Goal: Book appointment/travel/reservation

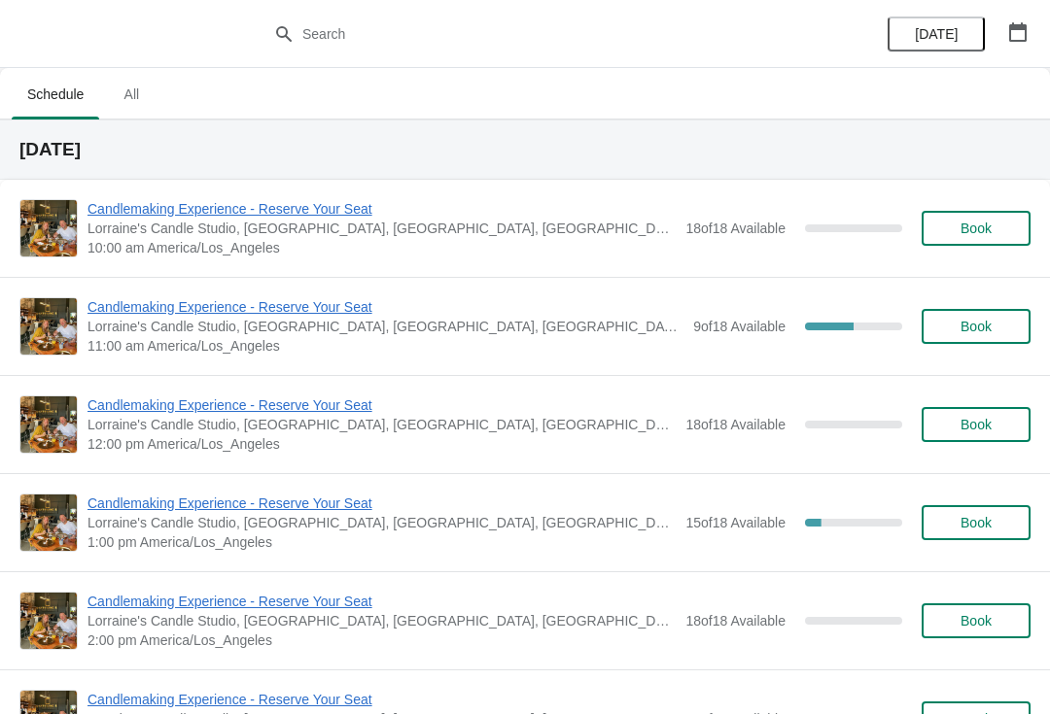
click at [155, 299] on span "Candlemaking Experience - Reserve Your Seat" at bounding box center [385, 306] width 596 height 19
click at [121, 307] on span "Candlemaking Experience - Reserve Your Seat" at bounding box center [385, 306] width 596 height 19
click at [128, 312] on span "Candlemaking Experience - Reserve Your Seat" at bounding box center [385, 306] width 596 height 19
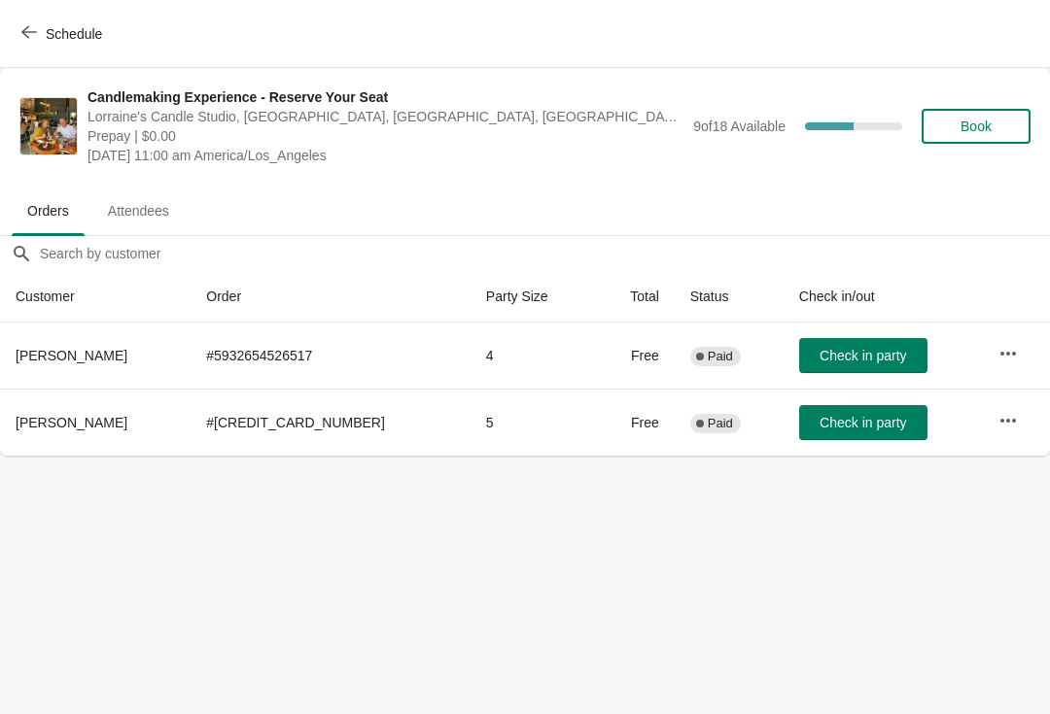
click at [1000, 414] on icon "button" at bounding box center [1007, 420] width 19 height 19
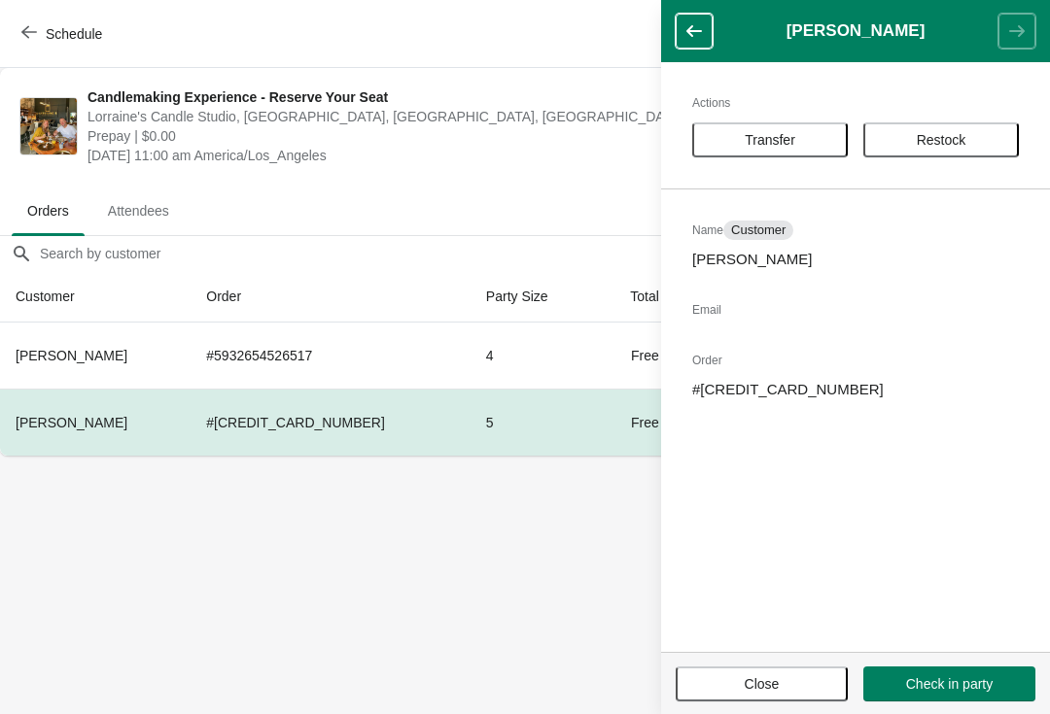
click at [768, 139] on span "Transfer" at bounding box center [769, 140] width 51 height 16
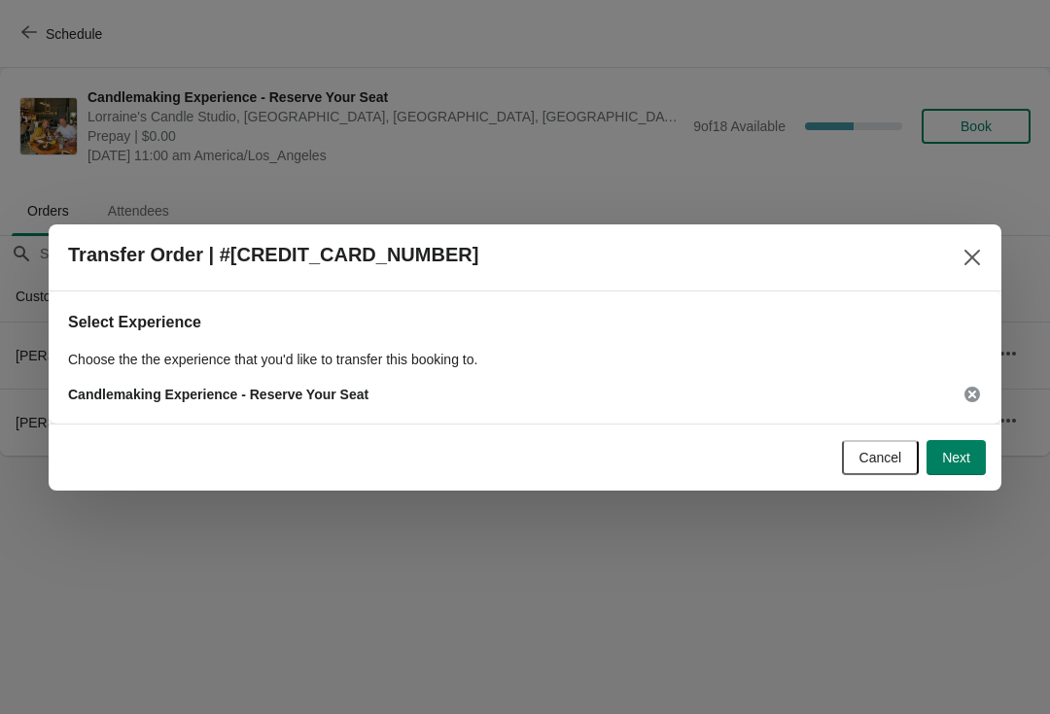
click at [950, 427] on div "Cancel Next" at bounding box center [517, 450] width 937 height 51
click at [948, 444] on button "Next" at bounding box center [955, 457] width 59 height 35
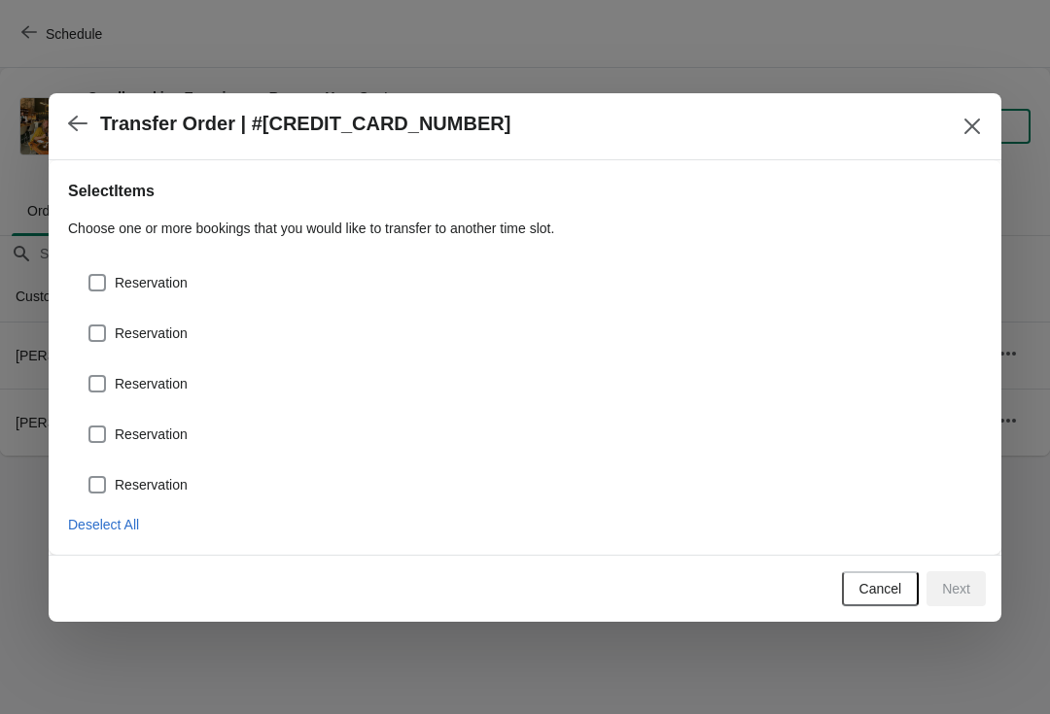
click at [86, 531] on span "Deselect All" at bounding box center [103, 525] width 71 height 16
click at [89, 486] on span at bounding box center [96, 484] width 17 height 17
click at [89, 477] on input "Reservation" at bounding box center [88, 476] width 1 height 1
checkbox input "true"
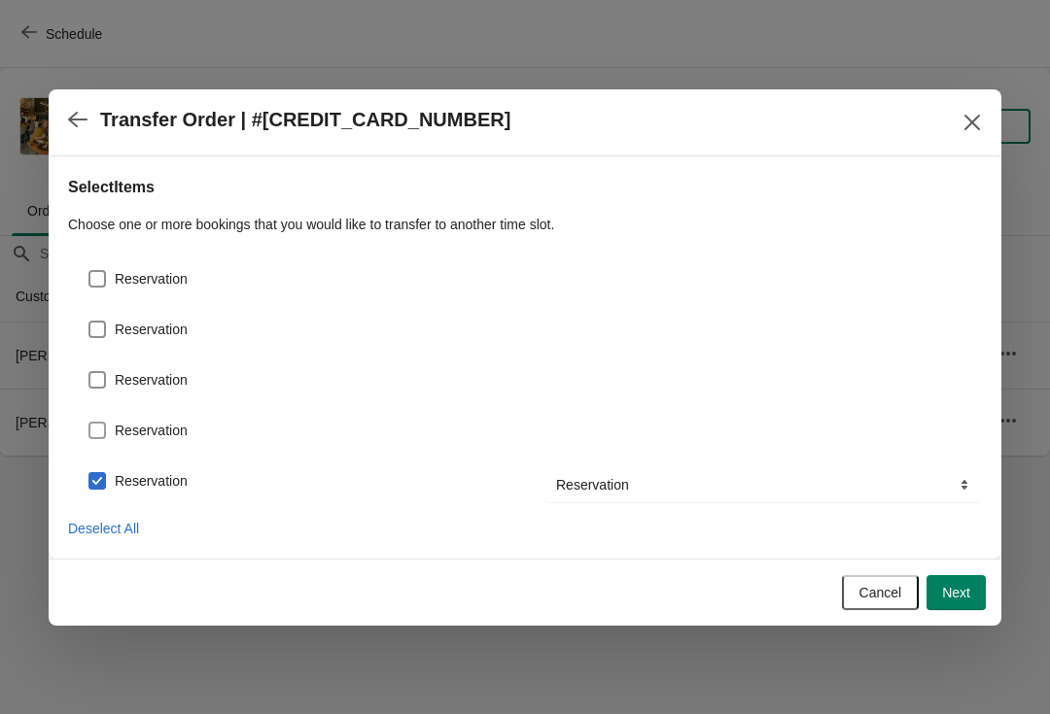
click at [90, 432] on span at bounding box center [96, 430] width 17 height 17
click at [89, 423] on input "Reservation" at bounding box center [88, 422] width 1 height 1
checkbox input "true"
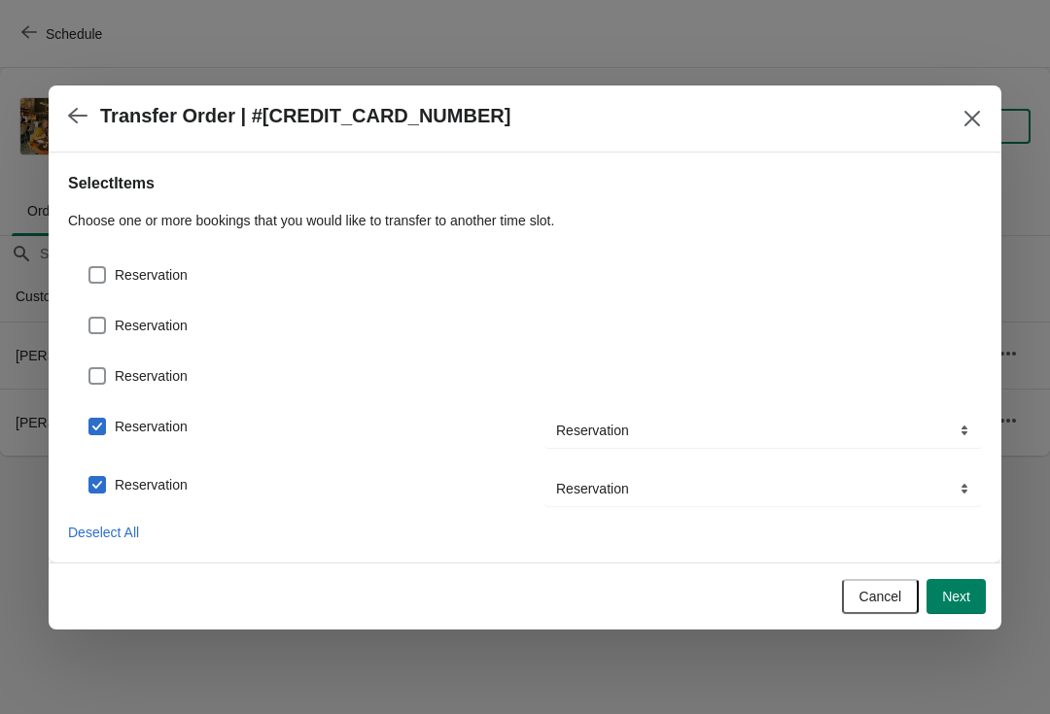
click at [106, 364] on label "Reservation" at bounding box center [137, 375] width 100 height 27
click at [89, 367] on input "Reservation" at bounding box center [88, 367] width 1 height 1
checkbox input "true"
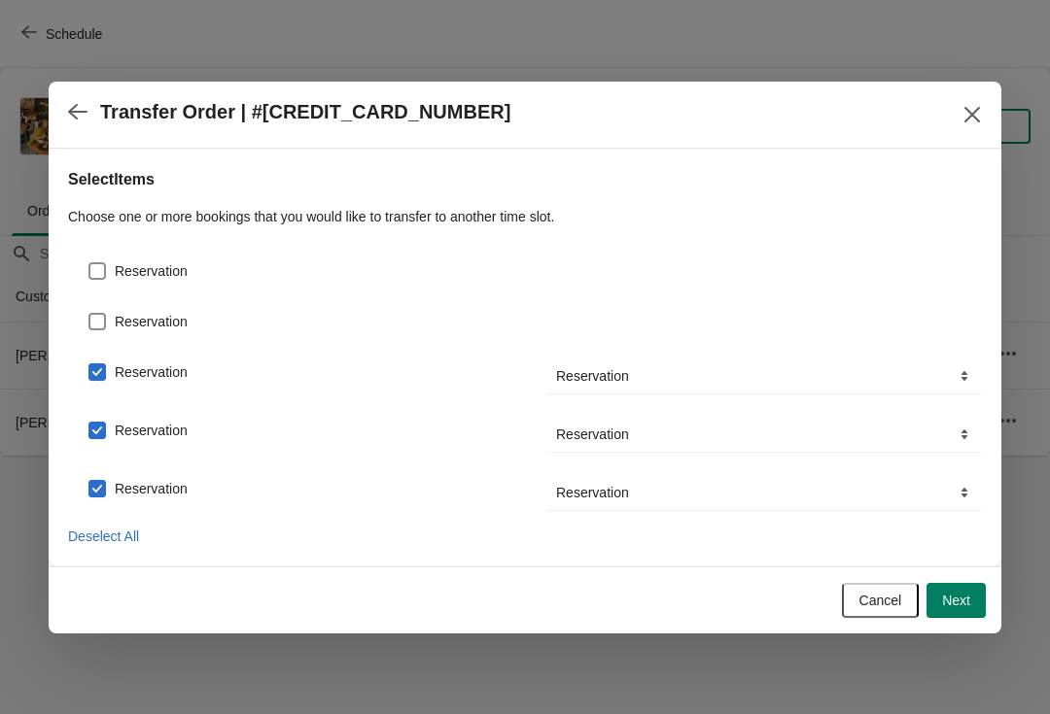
click at [96, 296] on div "Reservation" at bounding box center [525, 314] width 914 height 43
click at [105, 258] on label "Reservation" at bounding box center [137, 271] width 100 height 27
click at [89, 262] on input "Reservation" at bounding box center [88, 262] width 1 height 1
checkbox input "true"
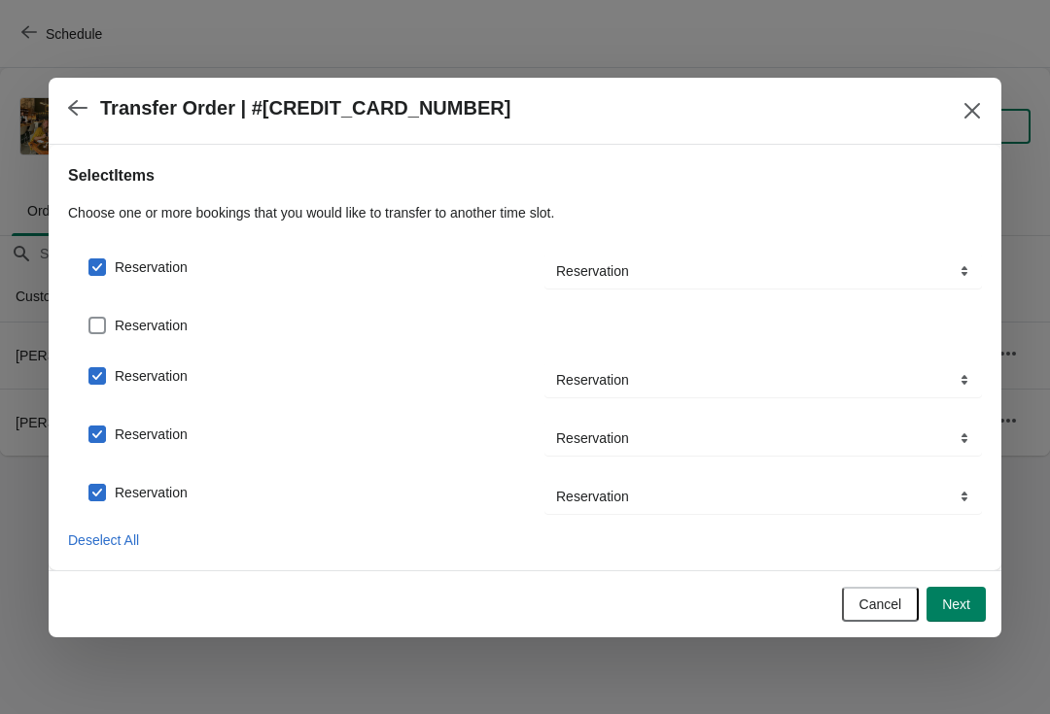
click at [100, 317] on span at bounding box center [96, 325] width 17 height 17
click at [89, 317] on input "Reservation" at bounding box center [88, 317] width 1 height 1
checkbox input "true"
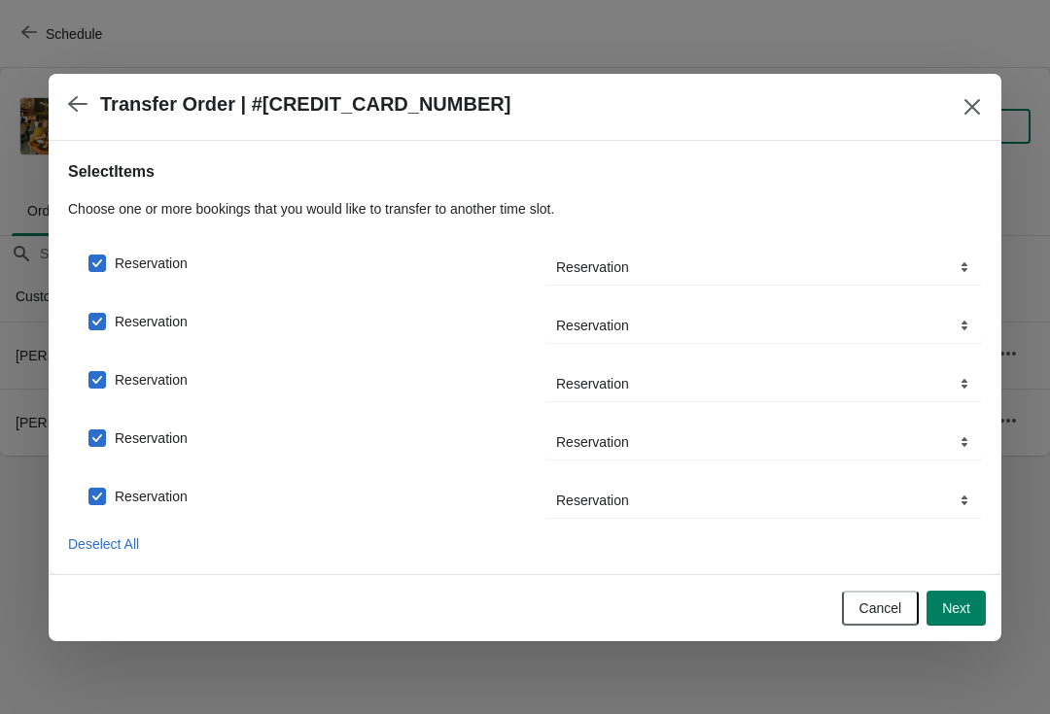
click at [961, 618] on button "Next" at bounding box center [955, 608] width 59 height 35
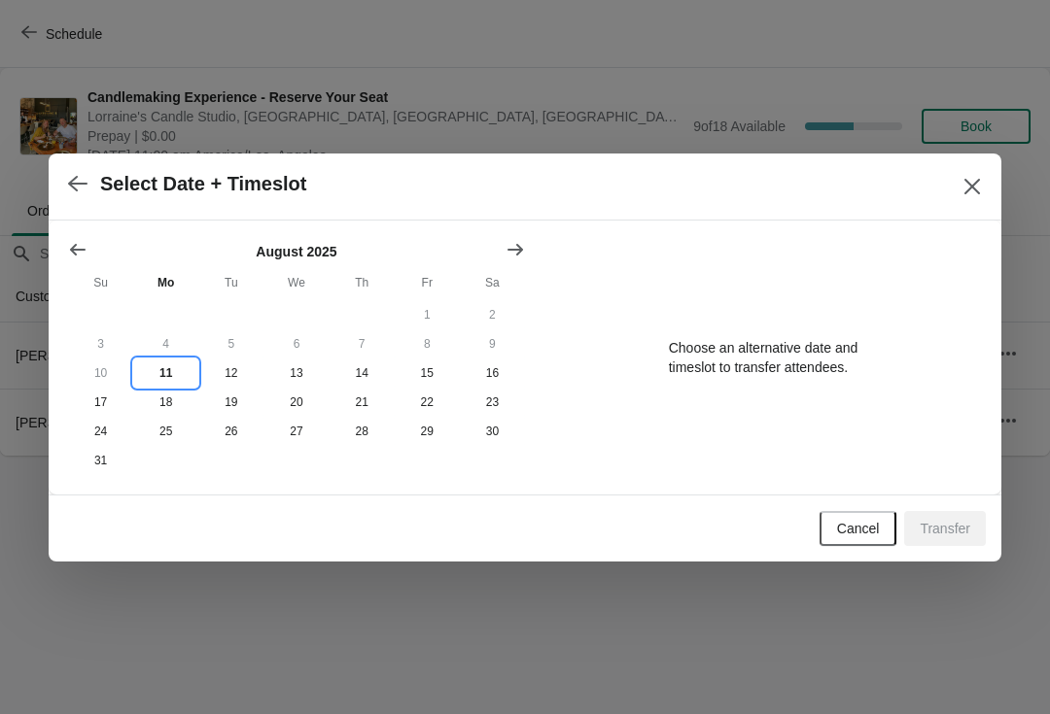
click at [162, 366] on button "11" at bounding box center [165, 373] width 65 height 29
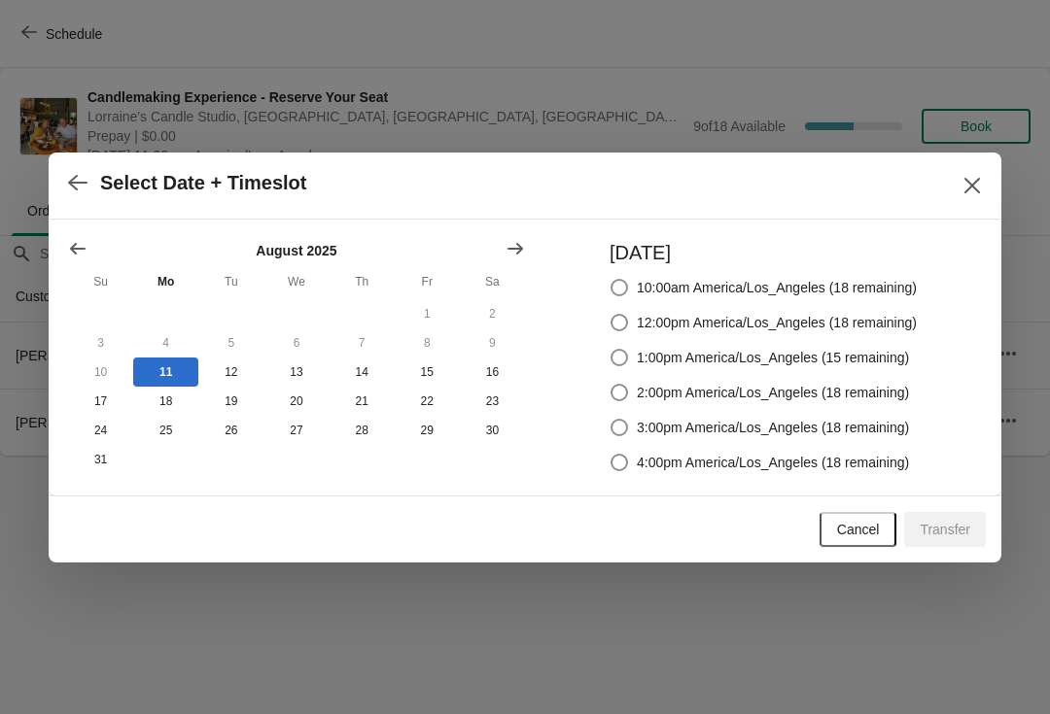
click at [874, 318] on span "12:00pm America/Los_Angeles (18 remaining)" at bounding box center [777, 322] width 280 height 19
click at [611, 315] on input "12:00pm America/Los_Angeles (18 remaining)" at bounding box center [610, 314] width 1 height 1
radio input "true"
click at [960, 536] on span "Transfer" at bounding box center [944, 530] width 51 height 16
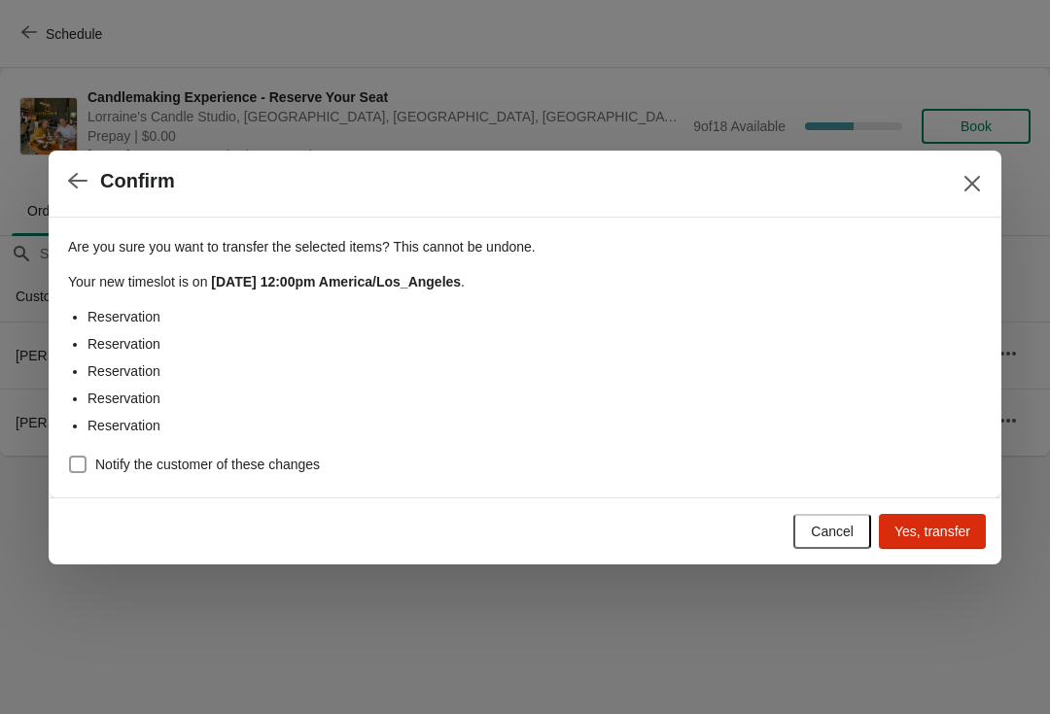
click at [86, 456] on span at bounding box center [77, 464] width 17 height 17
click at [70, 456] on input "Notify the customer of these changes" at bounding box center [69, 456] width 1 height 1
click at [84, 458] on span at bounding box center [77, 464] width 17 height 17
click at [70, 457] on input "Notify the customer of these changes" at bounding box center [69, 456] width 1 height 1
click at [81, 463] on span at bounding box center [77, 464] width 17 height 17
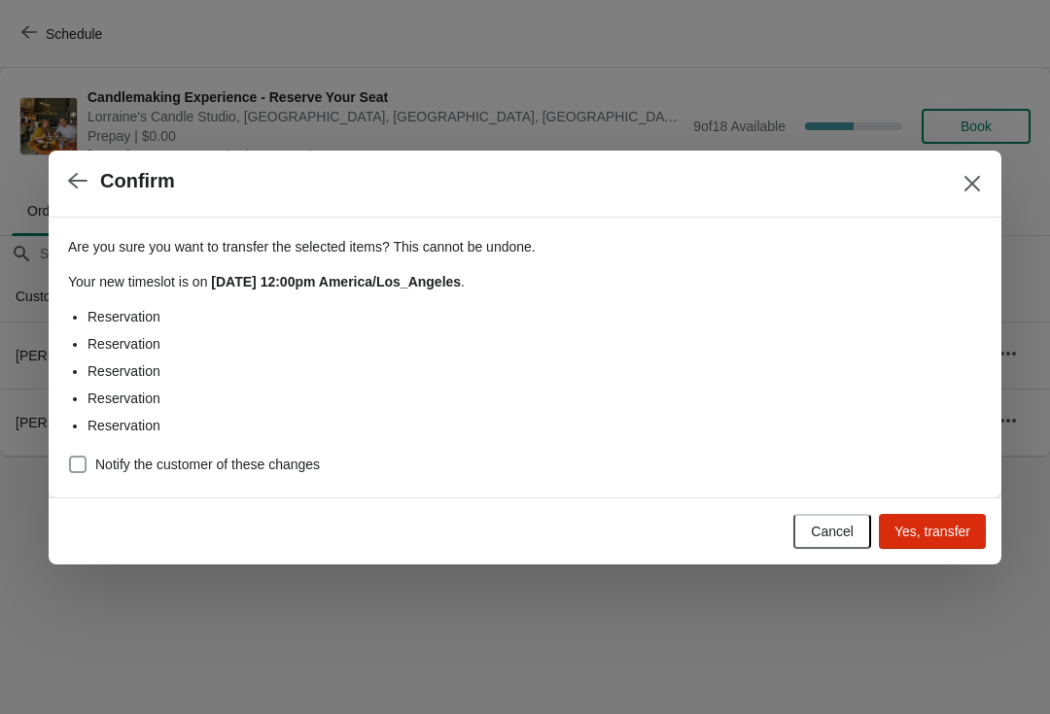
click at [70, 457] on input "Notify the customer of these changes" at bounding box center [69, 456] width 1 height 1
checkbox input "true"
click at [957, 534] on span "Yes, transfer" at bounding box center [932, 532] width 76 height 16
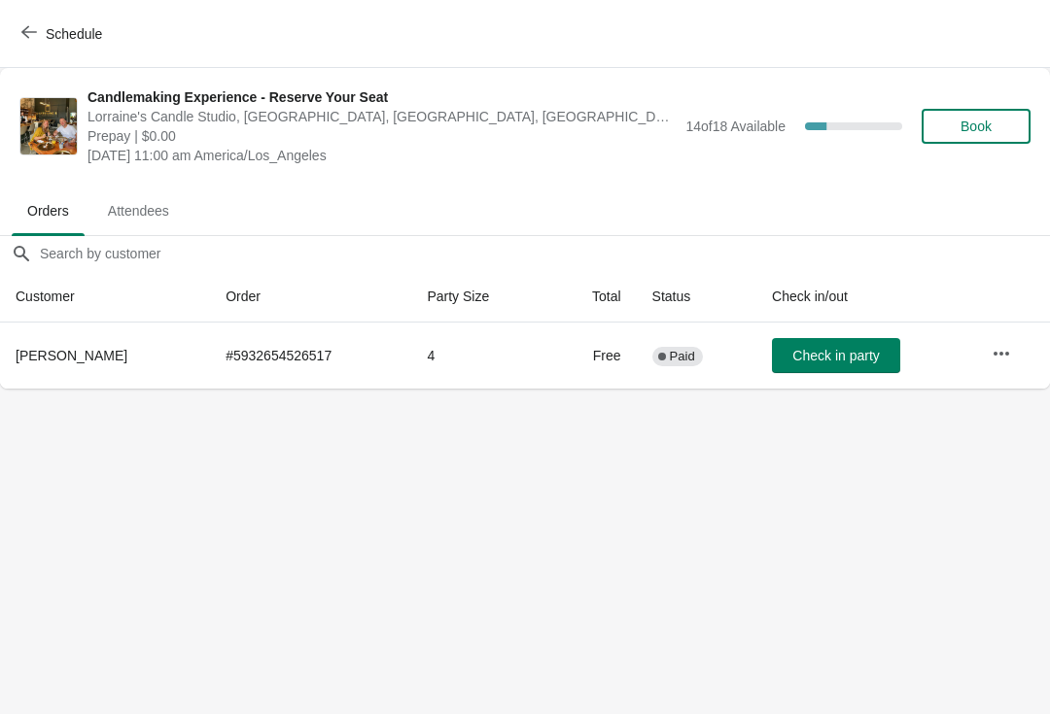
click at [54, 34] on span "Schedule" at bounding box center [74, 34] width 56 height 16
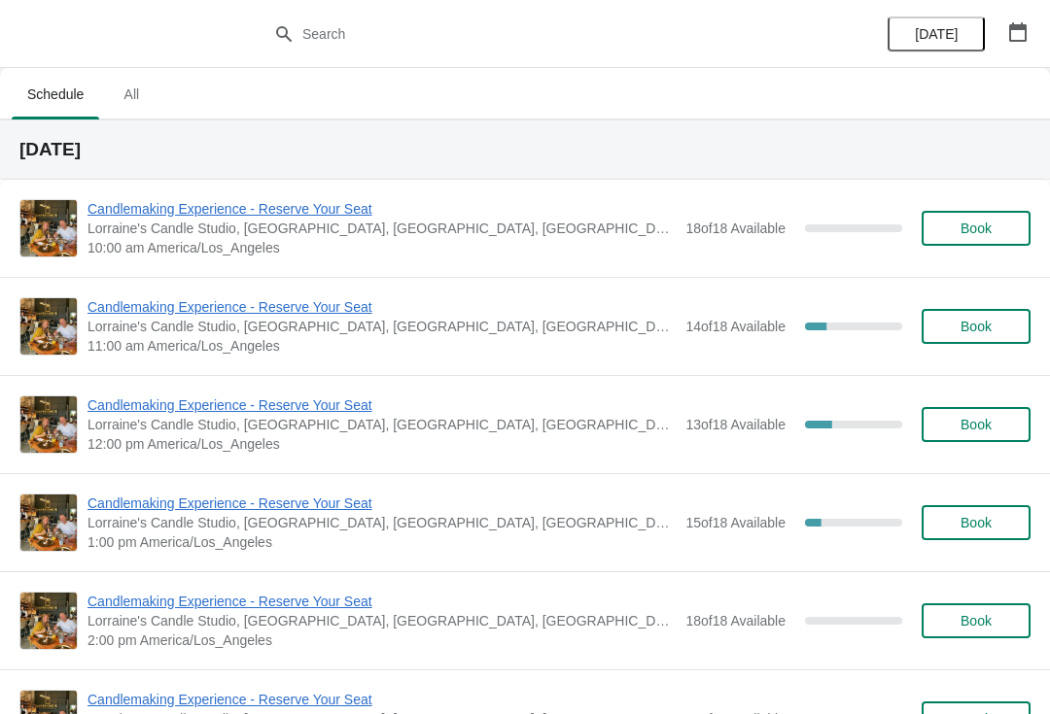
click at [132, 411] on span "Candlemaking Experience - Reserve Your Seat" at bounding box center [381, 405] width 588 height 19
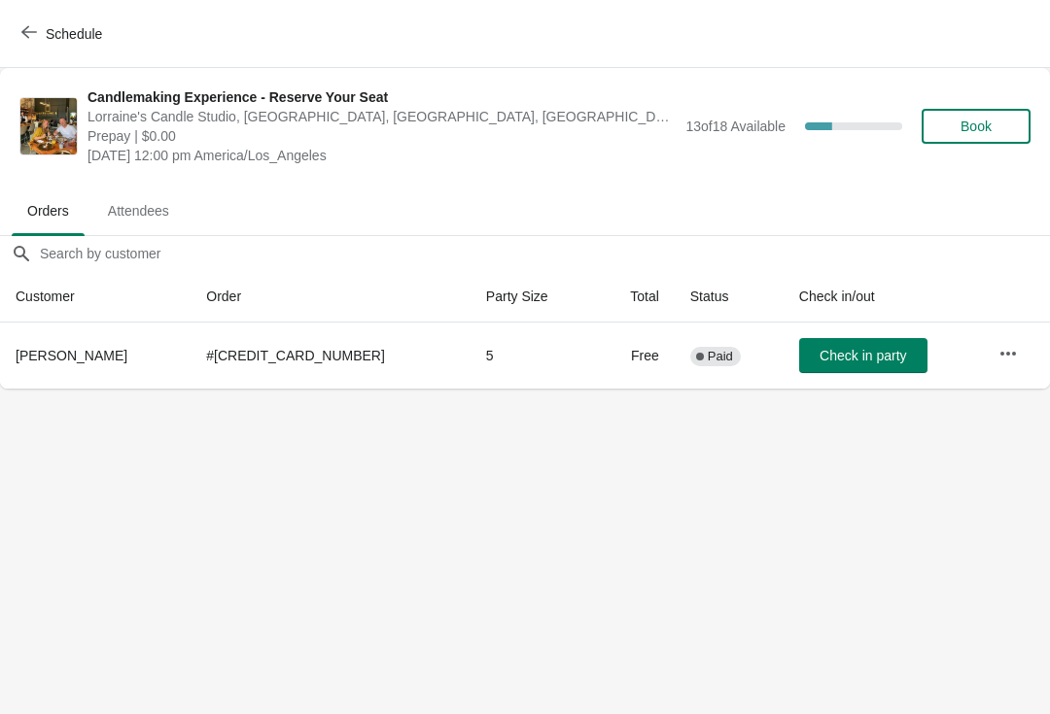
click at [42, 41] on span "Schedule" at bounding box center [63, 33] width 77 height 18
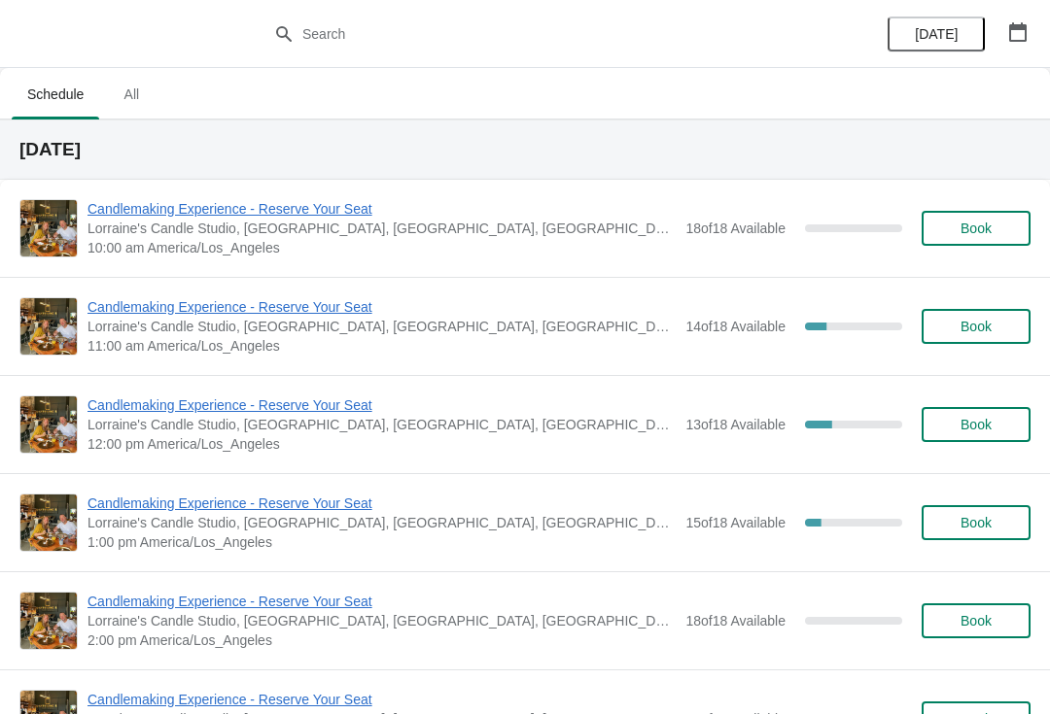
click at [130, 306] on span "Candlemaking Experience - Reserve Your Seat" at bounding box center [381, 306] width 588 height 19
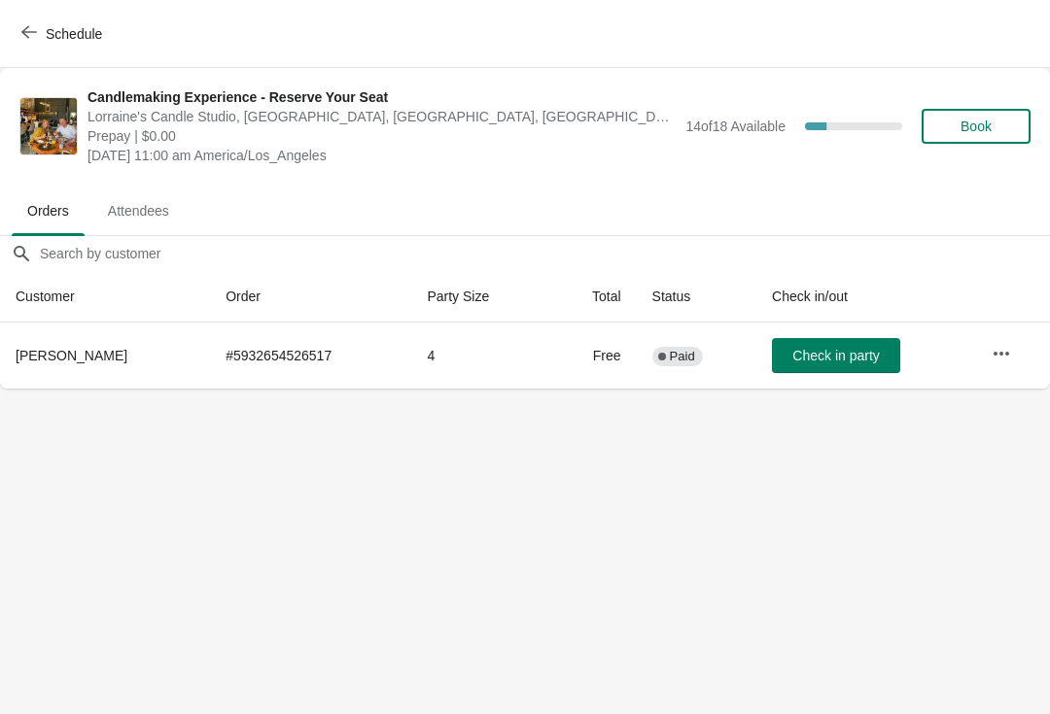
click at [45, 38] on span "Schedule" at bounding box center [63, 33] width 77 height 18
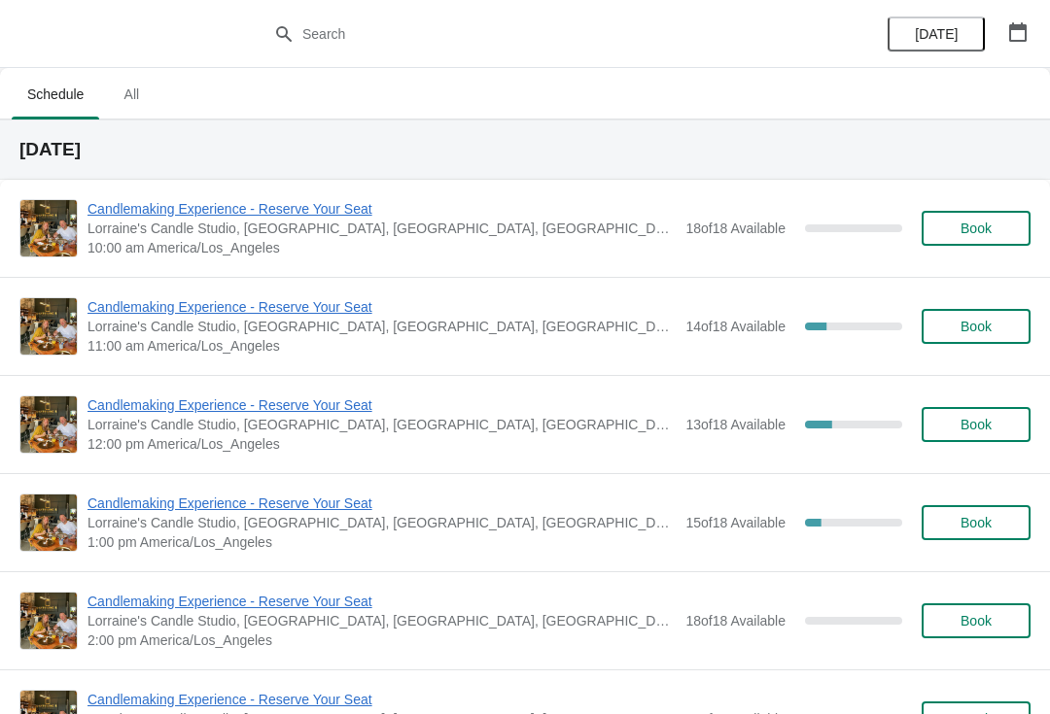
click at [117, 530] on span "Lorraine's Candle Studio, [GEOGRAPHIC_DATA], [GEOGRAPHIC_DATA], [GEOGRAPHIC_DAT…" at bounding box center [381, 522] width 588 height 19
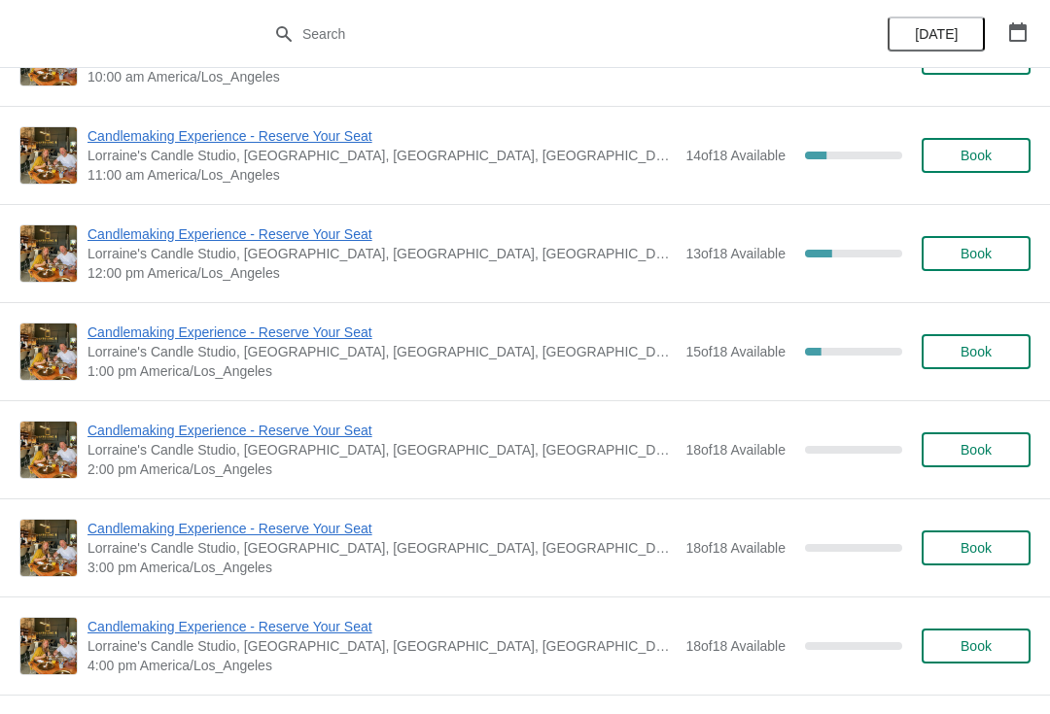
scroll to position [175, 0]
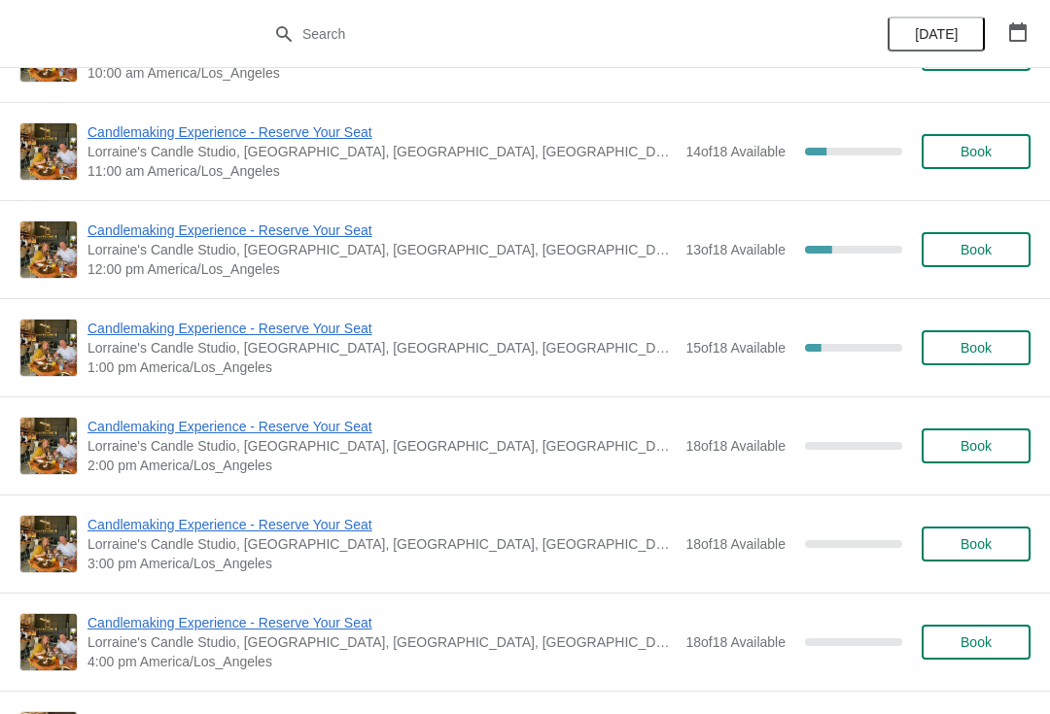
click at [348, 227] on span "Candlemaking Experience - Reserve Your Seat" at bounding box center [381, 230] width 588 height 19
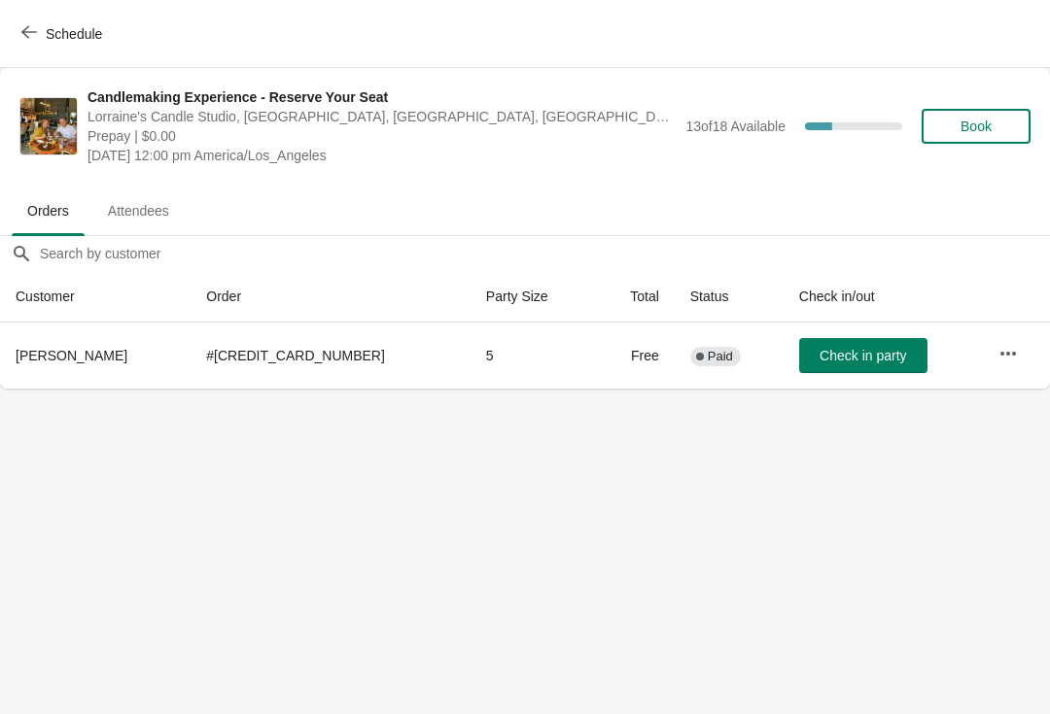
click at [39, 28] on span "Schedule" at bounding box center [63, 33] width 77 height 18
